Goal: Transaction & Acquisition: Download file/media

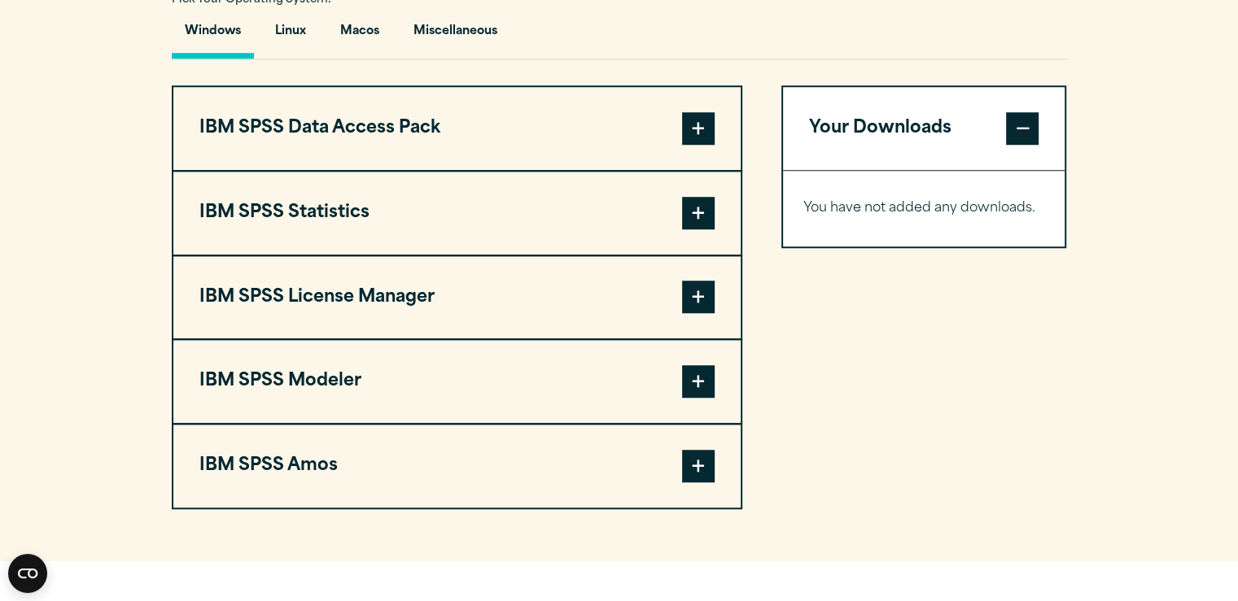
scroll to position [1237, 0]
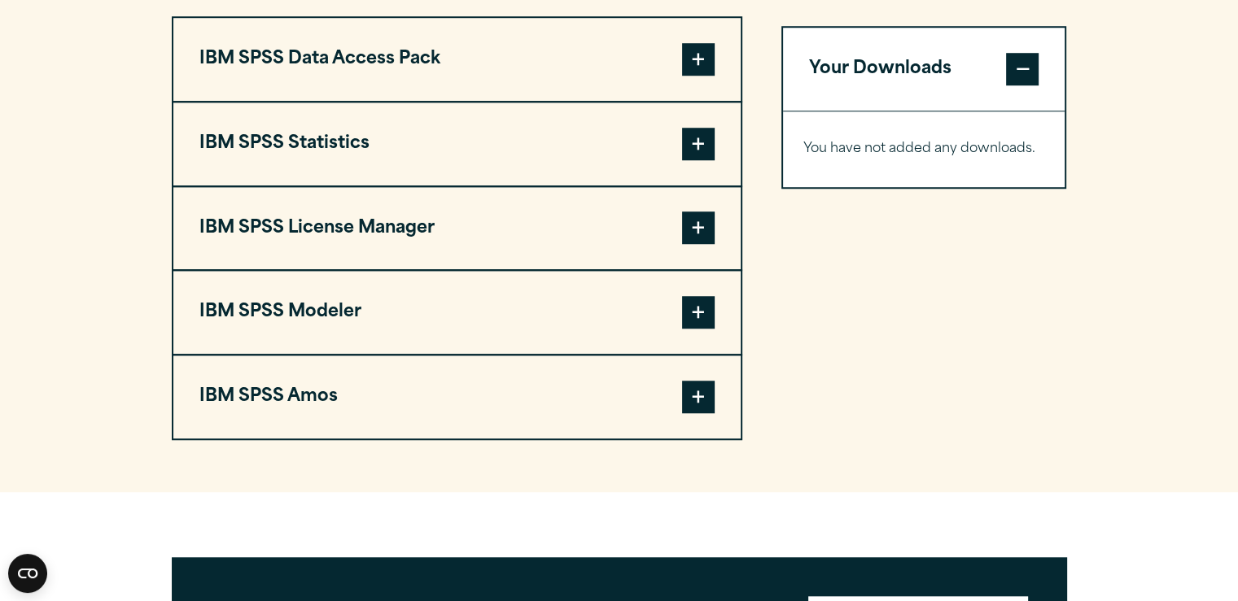
scroll to position [1288, 0]
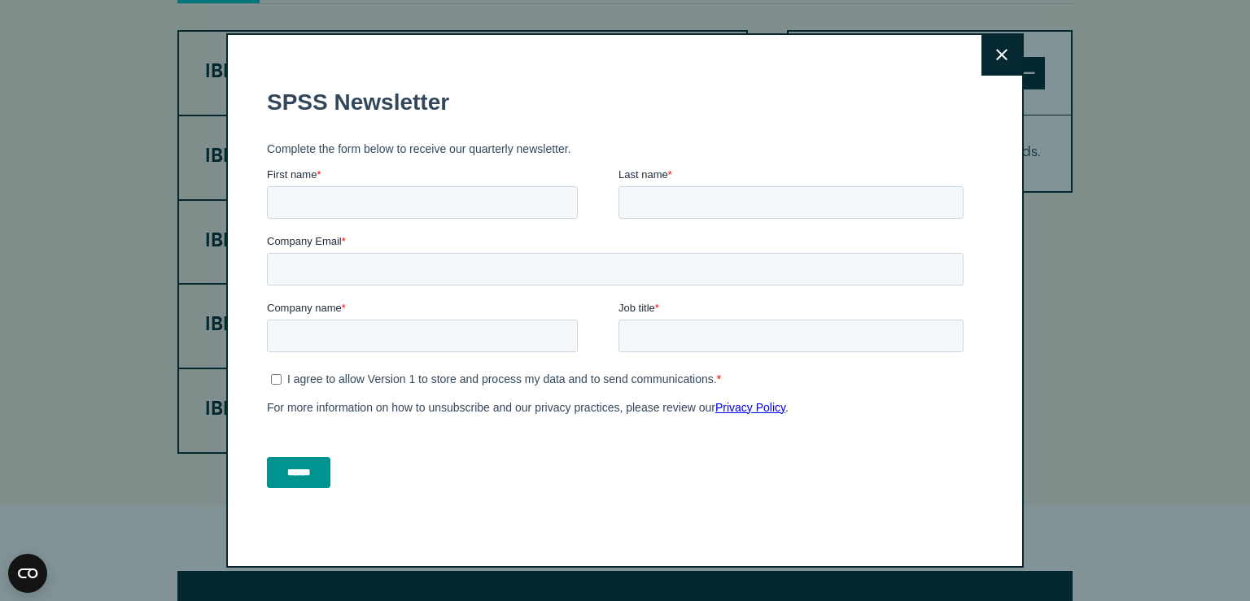
click at [990, 51] on button "Close" at bounding box center [1002, 55] width 41 height 41
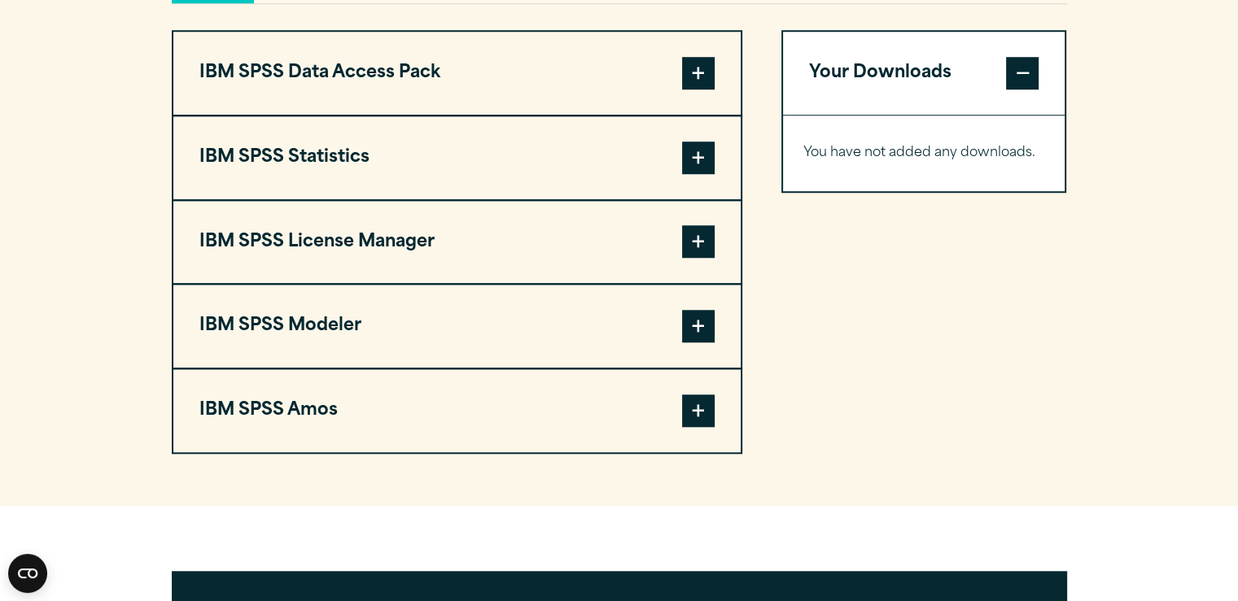
click at [706, 161] on span at bounding box center [698, 158] width 33 height 33
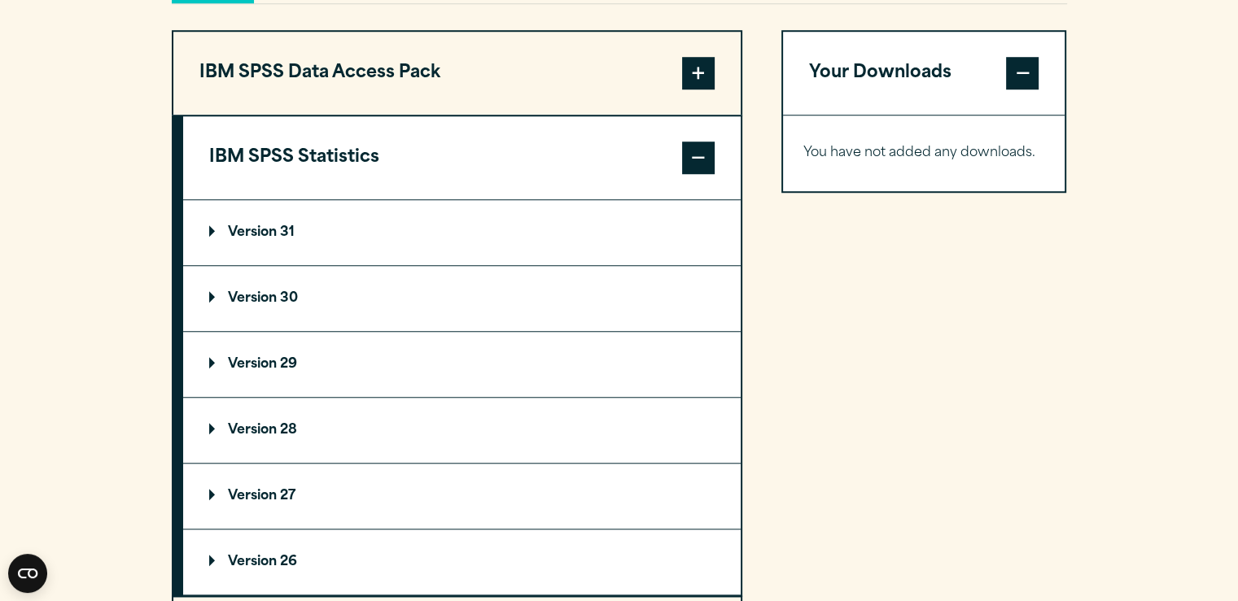
click at [269, 238] on summary "Version 31" at bounding box center [461, 232] width 557 height 65
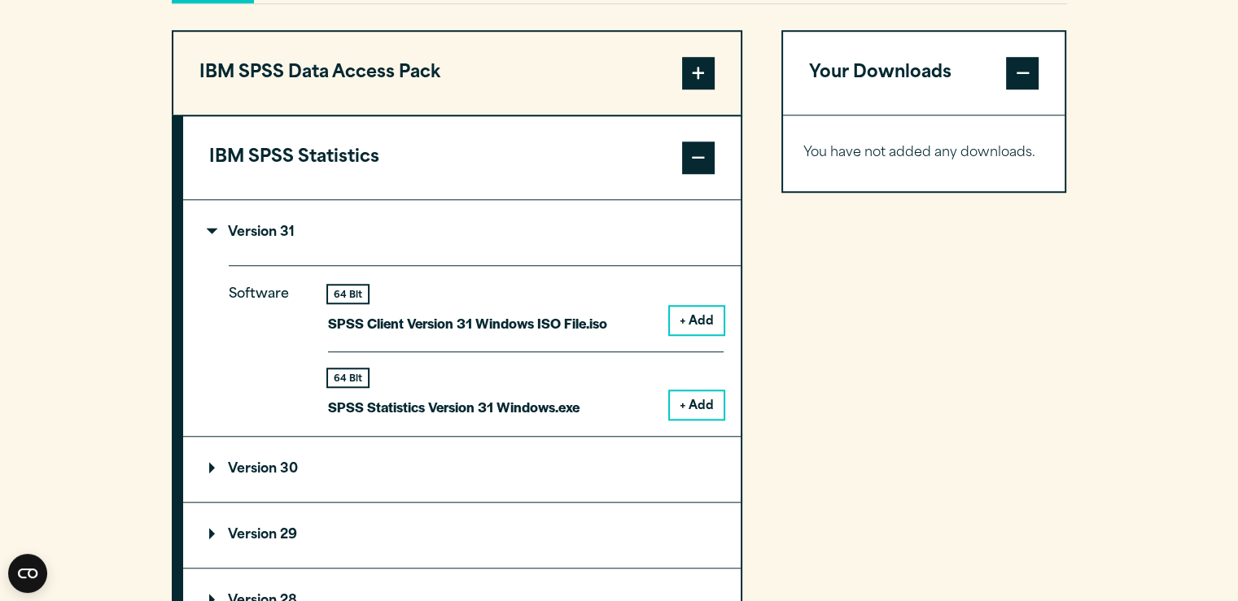
click at [708, 328] on button "+ Add" at bounding box center [697, 321] width 54 height 28
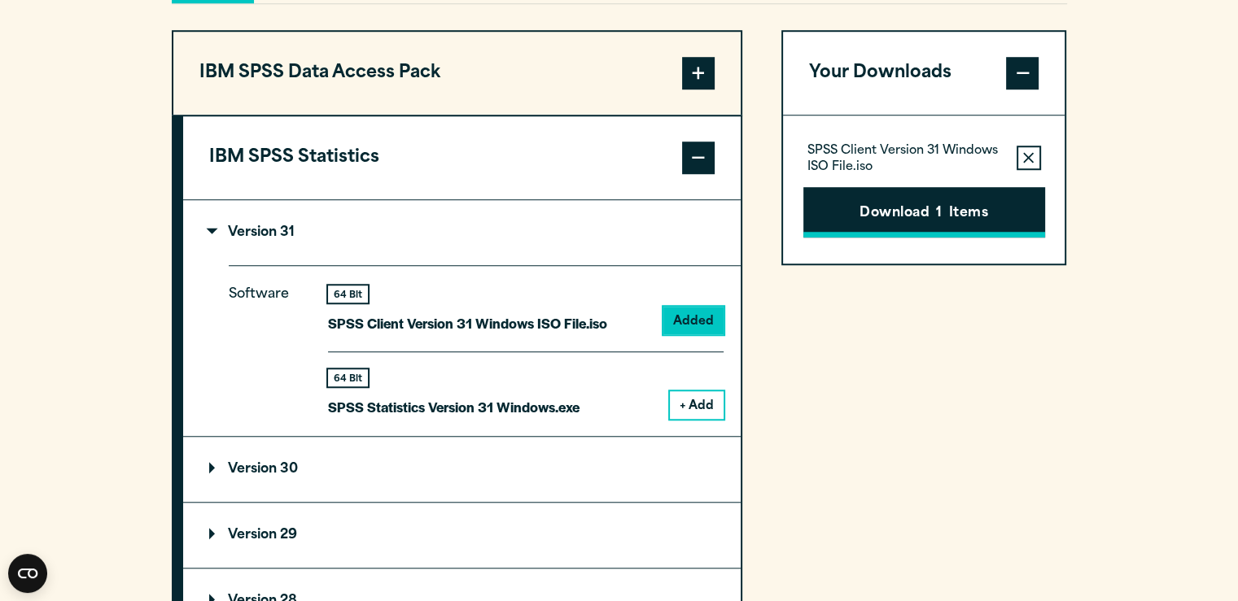
click at [912, 217] on button "Download 1 Items" at bounding box center [924, 212] width 242 height 50
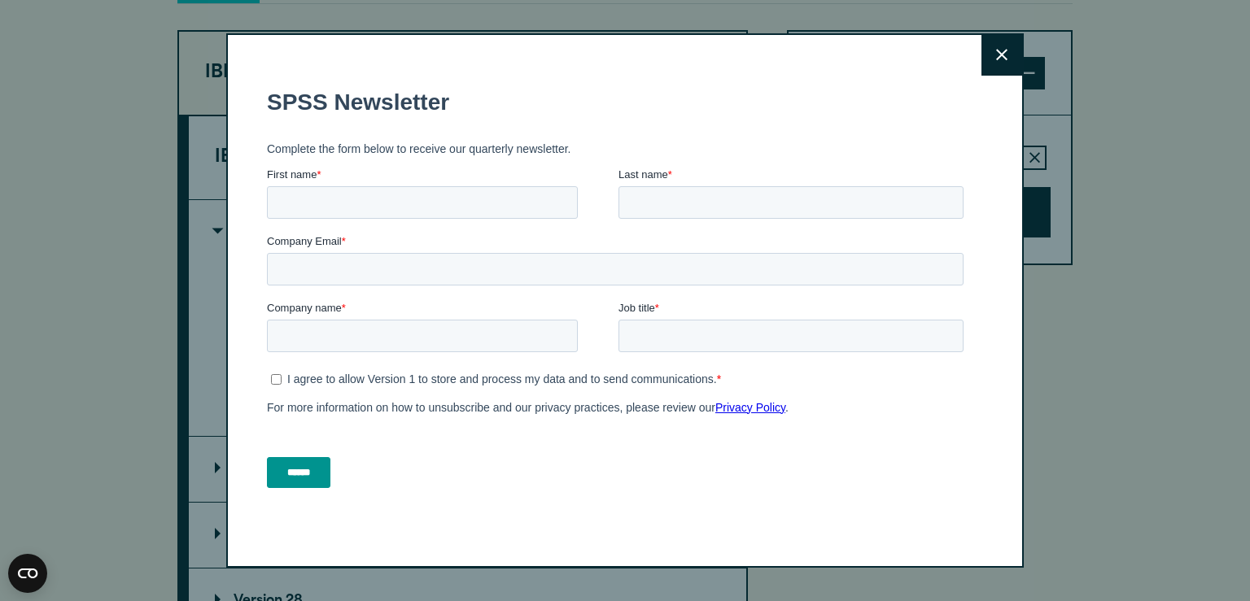
click at [992, 62] on button "Close" at bounding box center [1002, 55] width 41 height 41
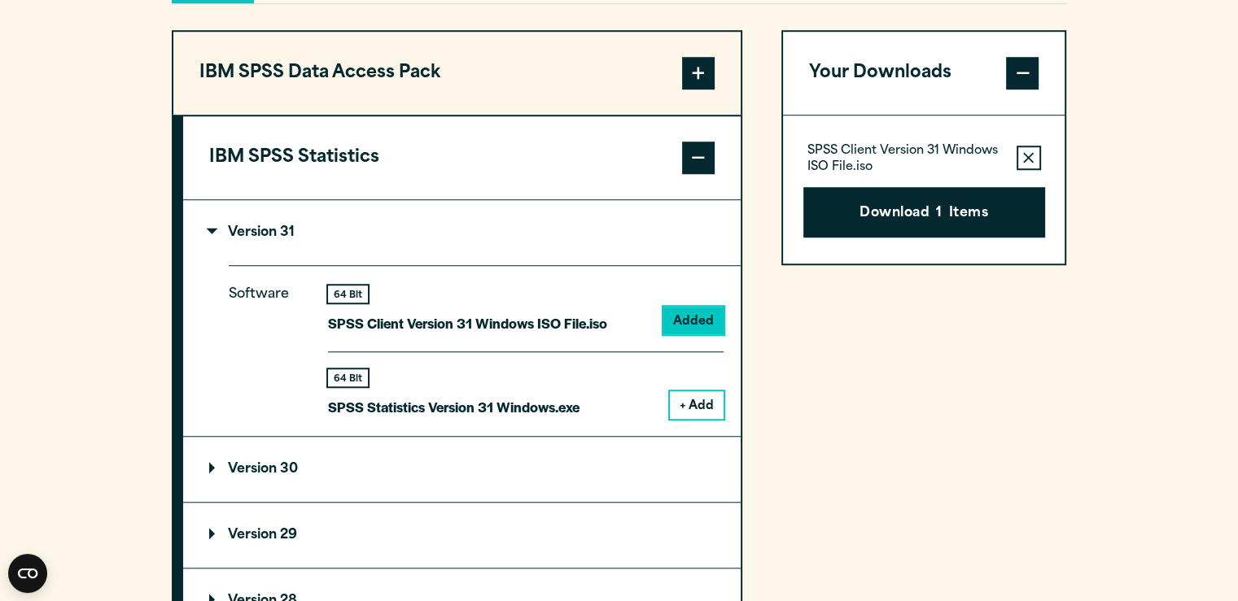
click at [567, 418] on div "Software 64 Bit SPSS Client Version 31 Windows ISO File.iso Added 64 Bit + Add" at bounding box center [485, 350] width 512 height 171
click at [1030, 168] on button "Remove this item from your software download list" at bounding box center [1029, 158] width 24 height 24
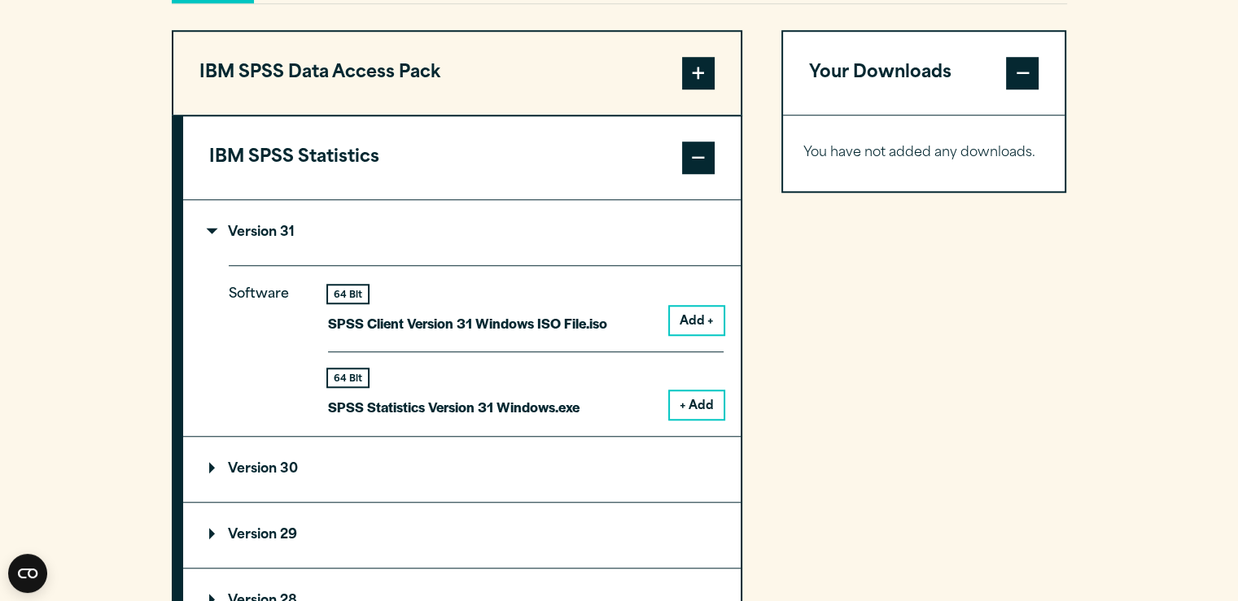
click at [557, 400] on p "SPSS Statistics Version 31 Windows.exe" at bounding box center [453, 408] width 251 height 24
click at [686, 397] on button "+ Add" at bounding box center [697, 405] width 54 height 28
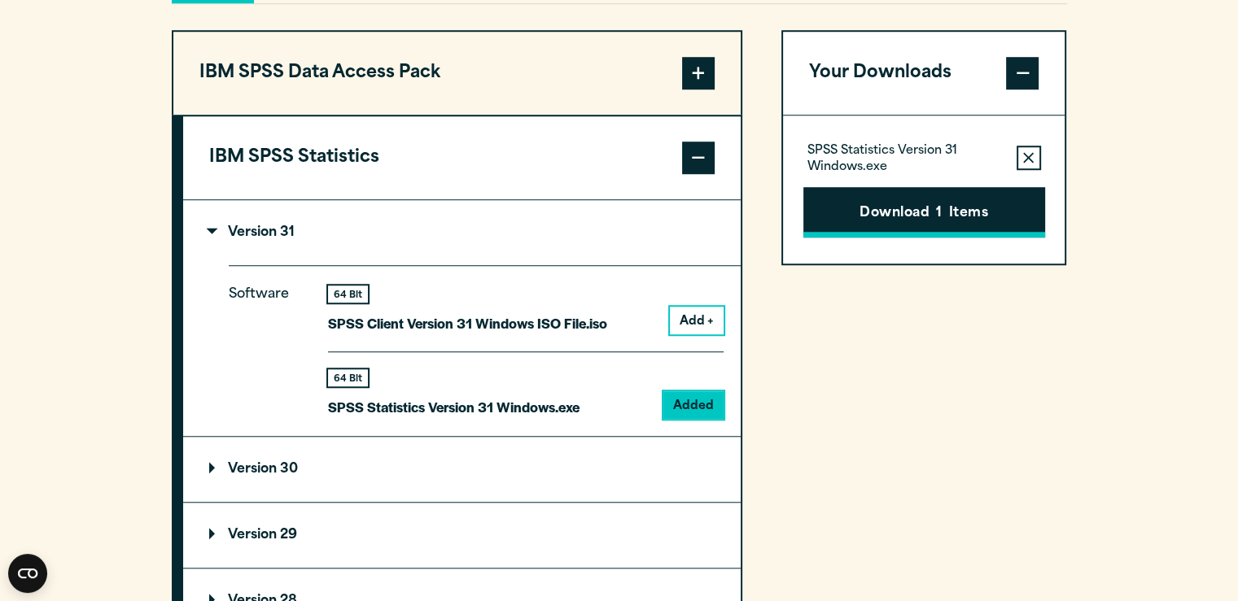
click at [885, 201] on button "Download 1 Items" at bounding box center [924, 212] width 242 height 50
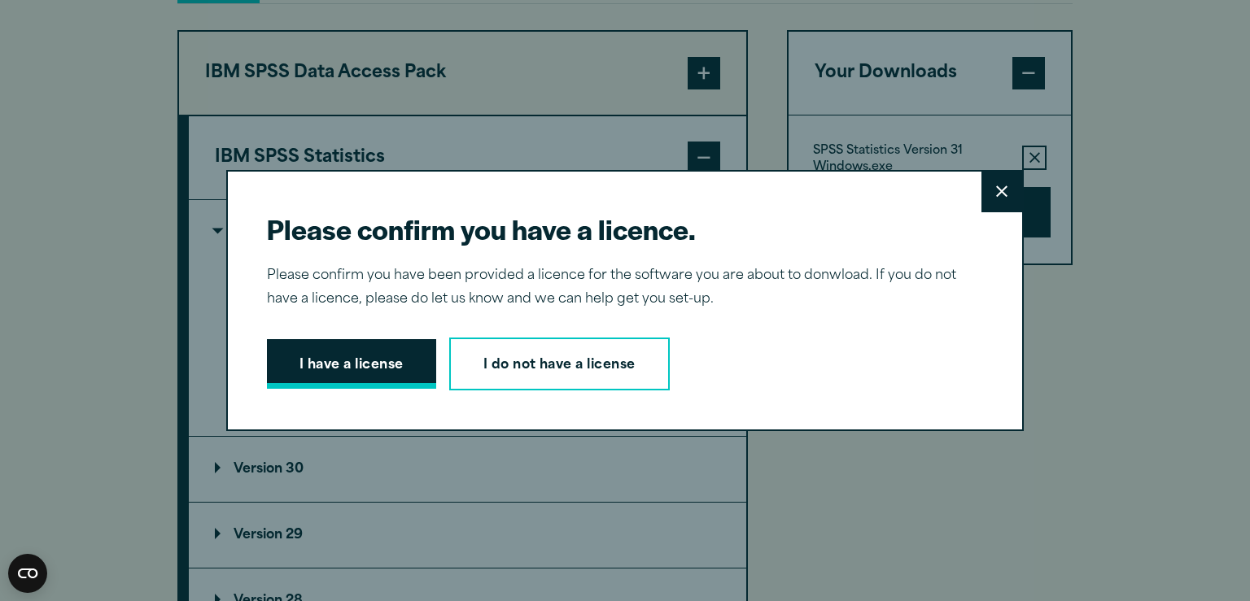
click at [343, 364] on button "I have a license" at bounding box center [351, 364] width 169 height 50
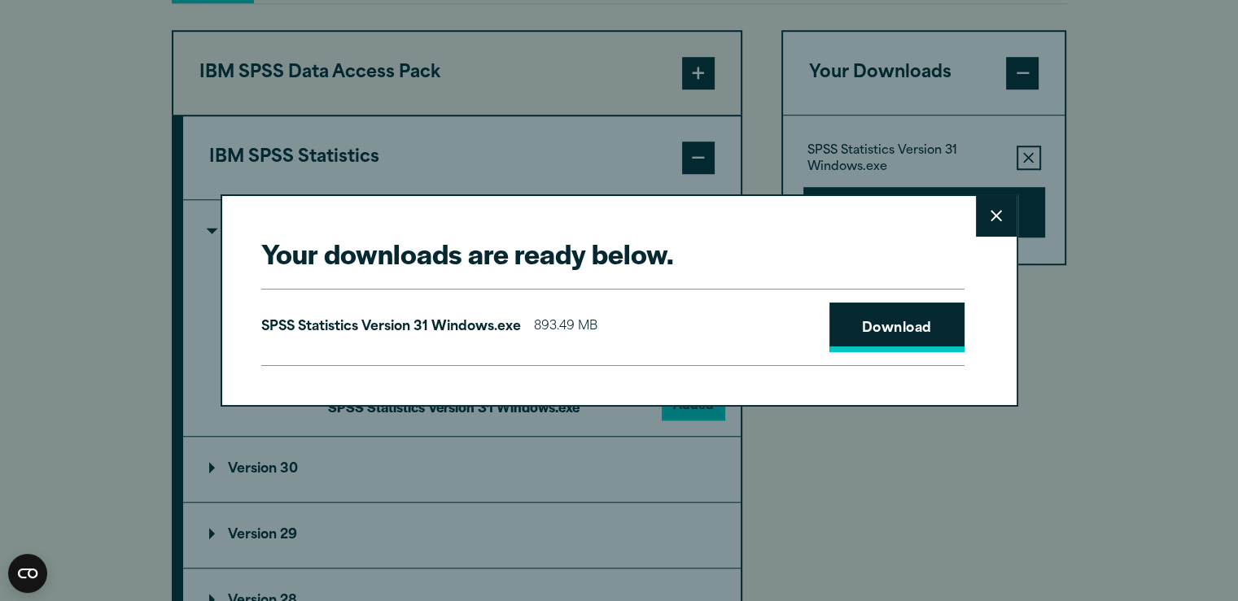
click at [879, 317] on link "Download" at bounding box center [896, 328] width 135 height 50
click at [1064, 483] on div "Your downloads are ready below. Close SPSS Statistics Version 31 Windows.exe 89…" at bounding box center [619, 300] width 1238 height 601
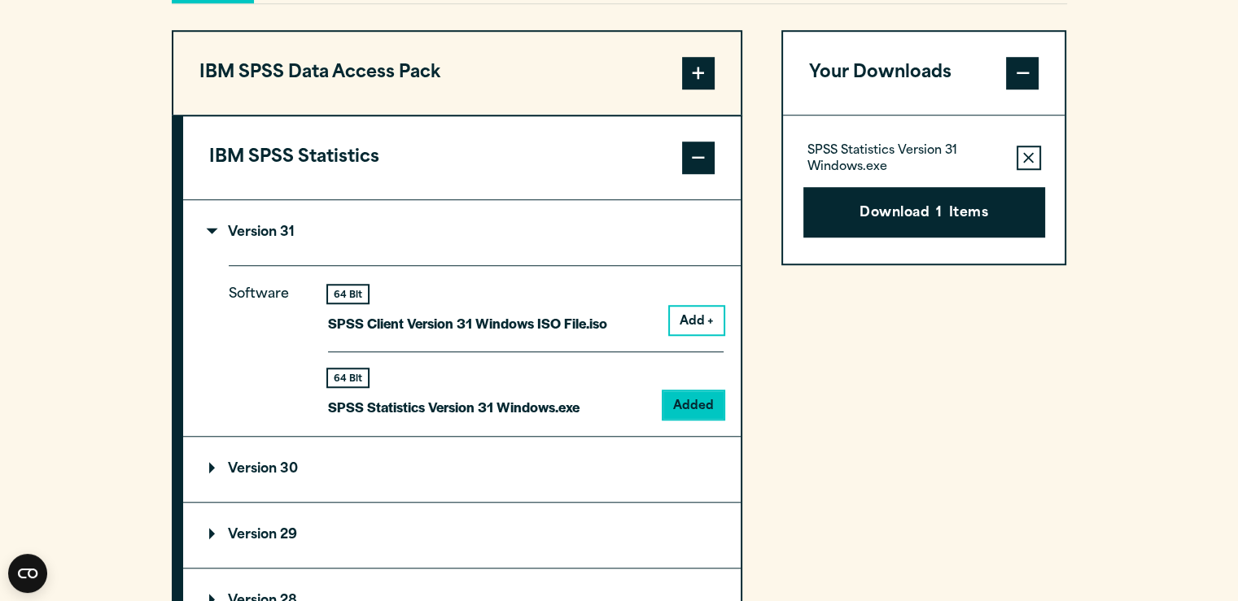
click at [330, 509] on summary "Version 29" at bounding box center [461, 535] width 557 height 65
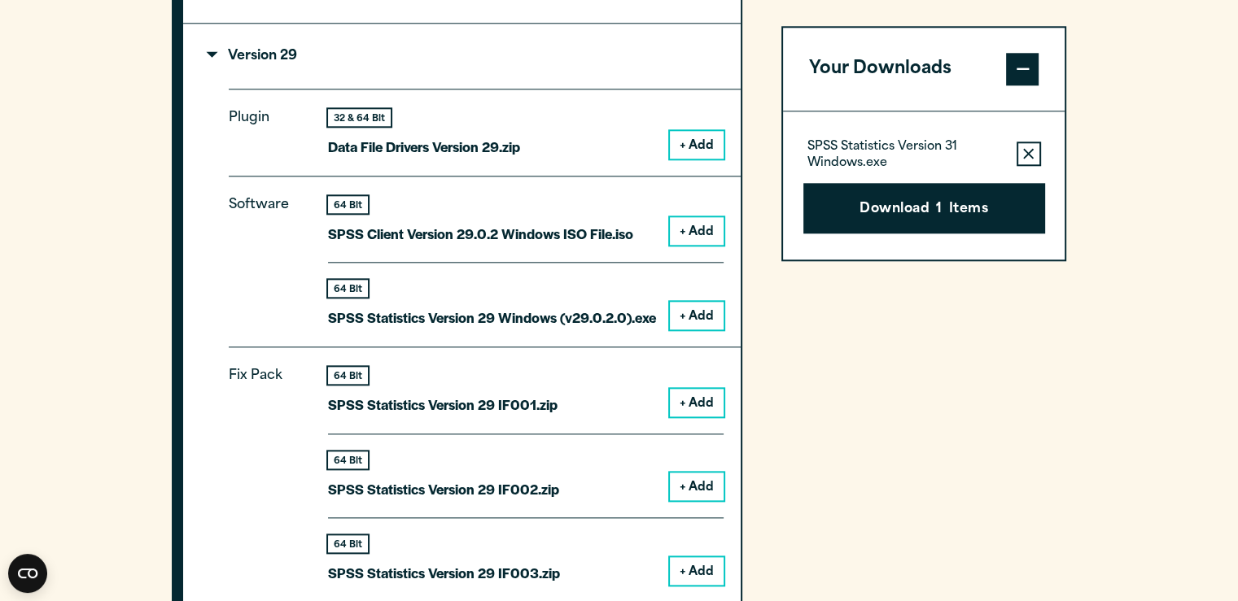
scroll to position [1763, 0]
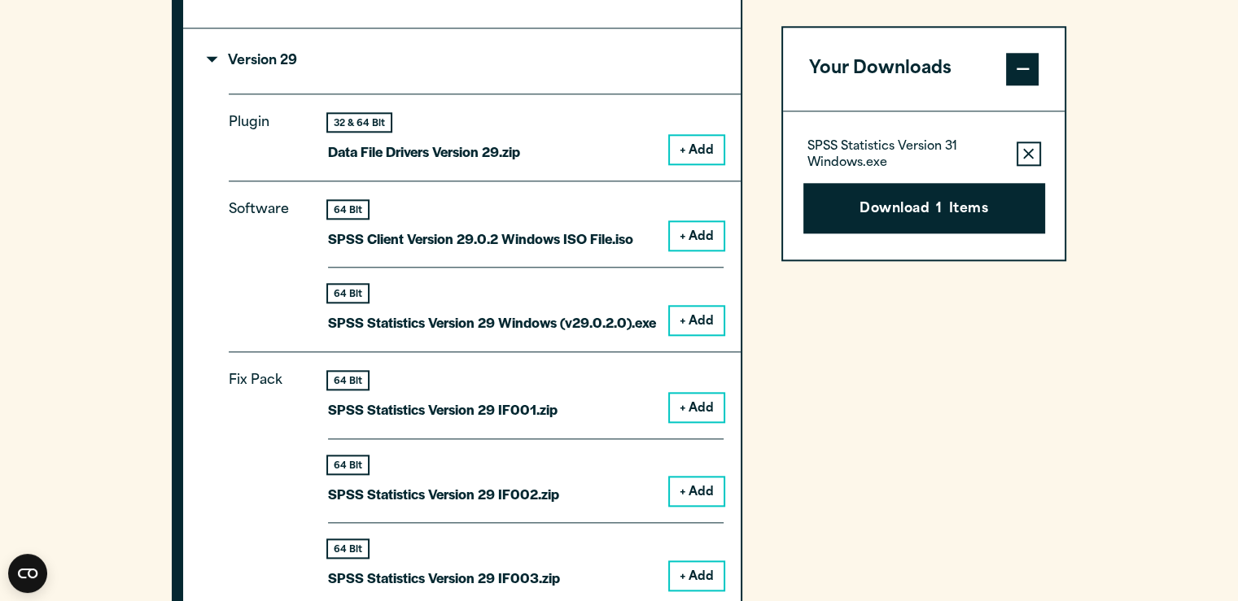
click at [704, 317] on button "+ Add" at bounding box center [697, 321] width 54 height 28
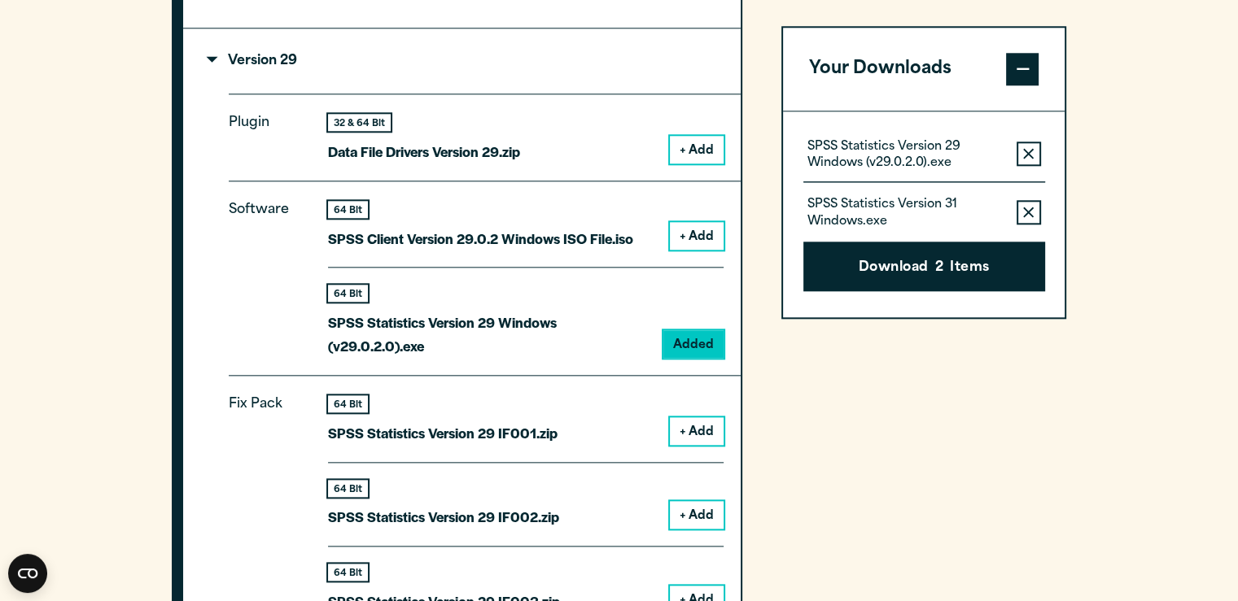
click at [1025, 214] on icon "button" at bounding box center [1028, 212] width 11 height 11
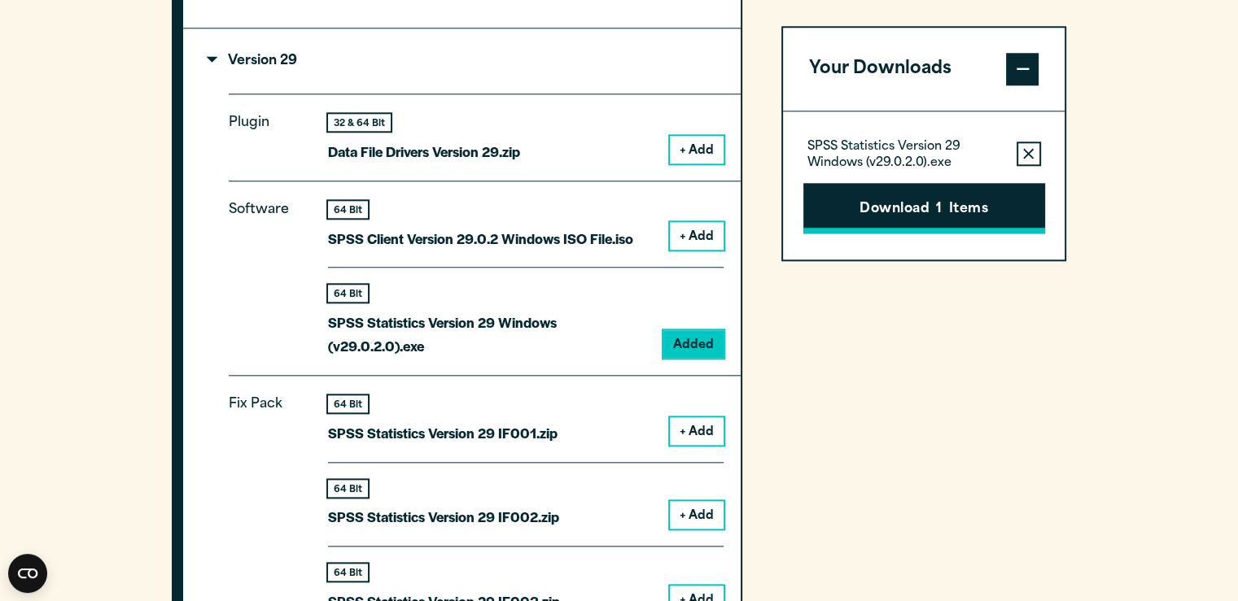
click at [912, 206] on button "Download 1 Items" at bounding box center [924, 208] width 242 height 50
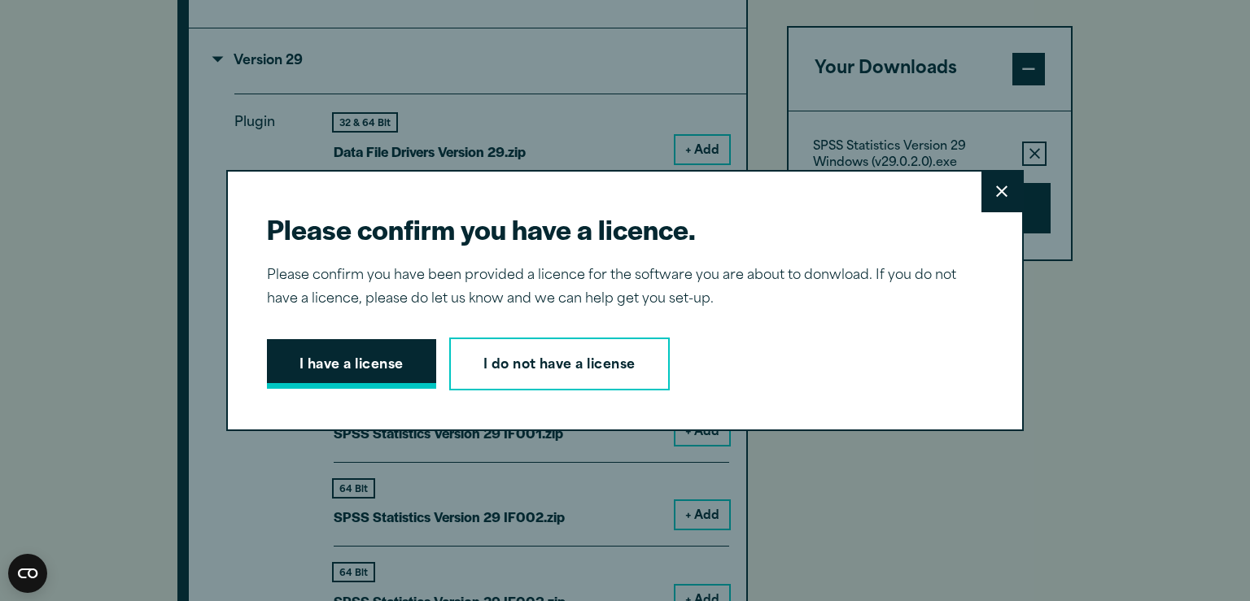
click at [351, 365] on button "I have a license" at bounding box center [351, 364] width 169 height 50
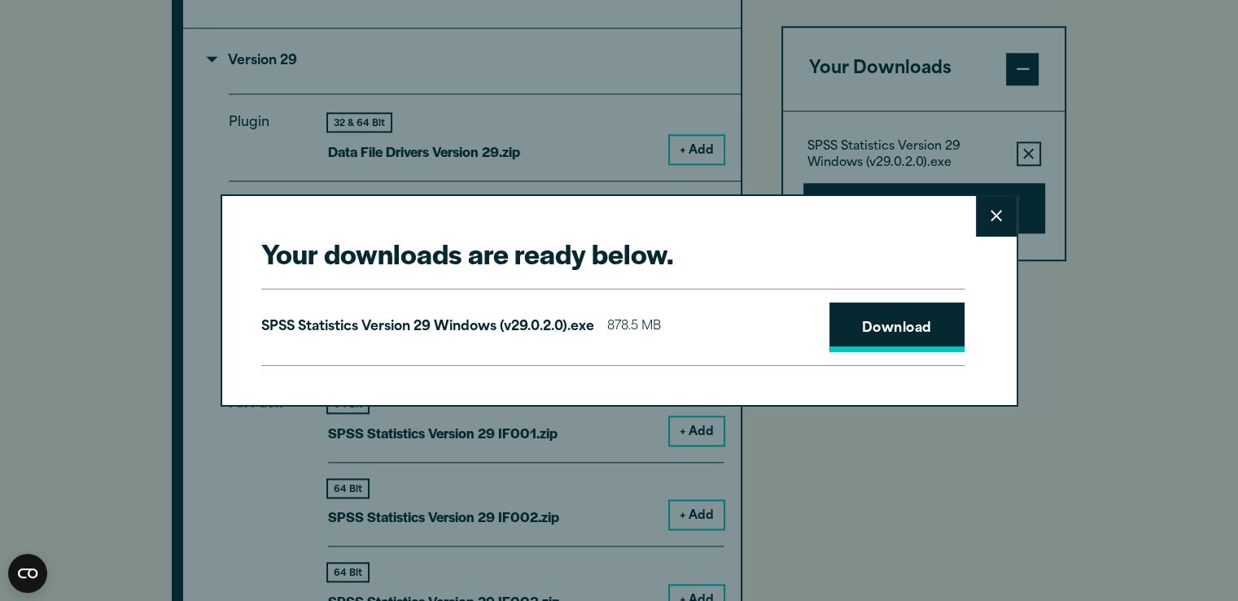
click at [895, 315] on link "Download" at bounding box center [896, 328] width 135 height 50
click at [996, 223] on button "Close" at bounding box center [996, 216] width 41 height 41
